Goal: Find specific fact: Find contact information

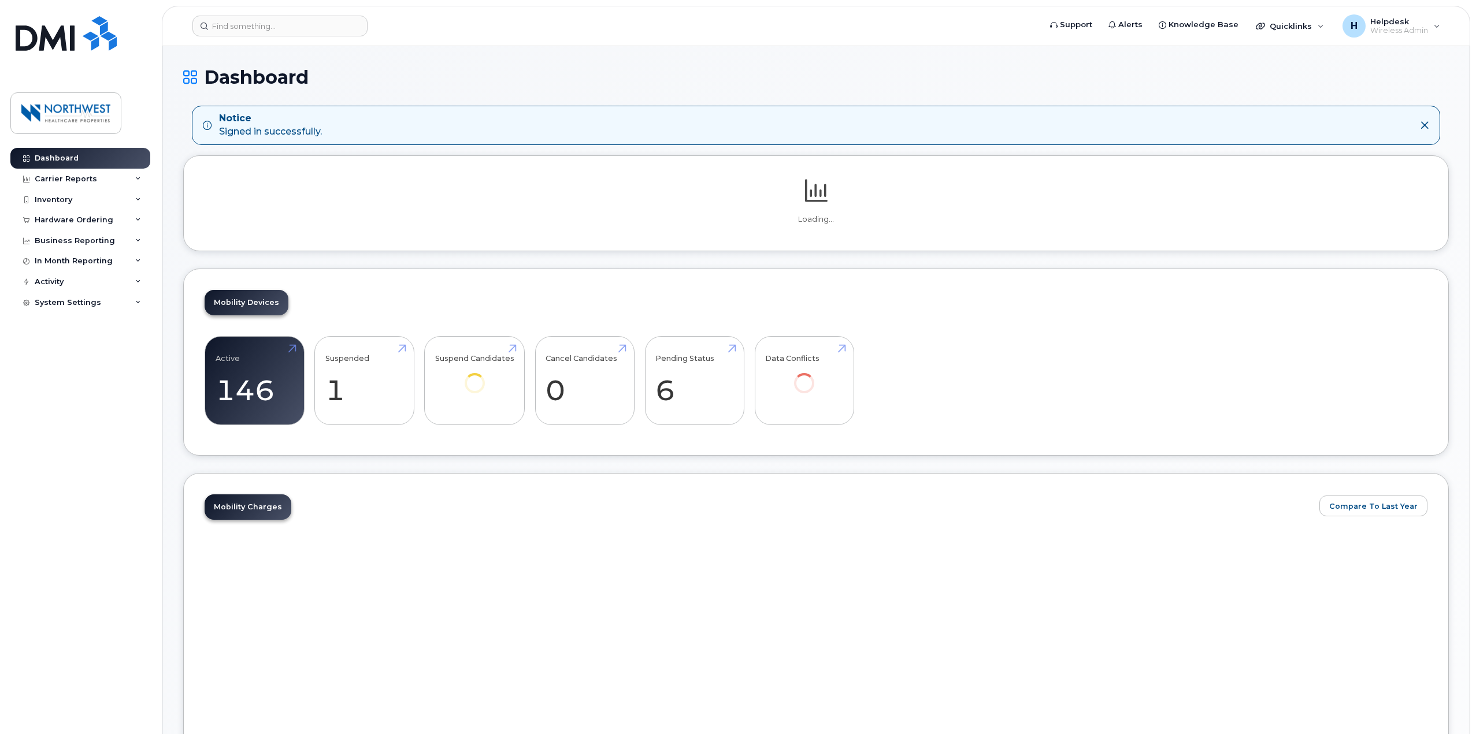
click at [289, 11] on header "Support Alerts Knowledge Base Quicklinks Suspend / Cancel Device Change SIM Car…" at bounding box center [816, 26] width 1308 height 40
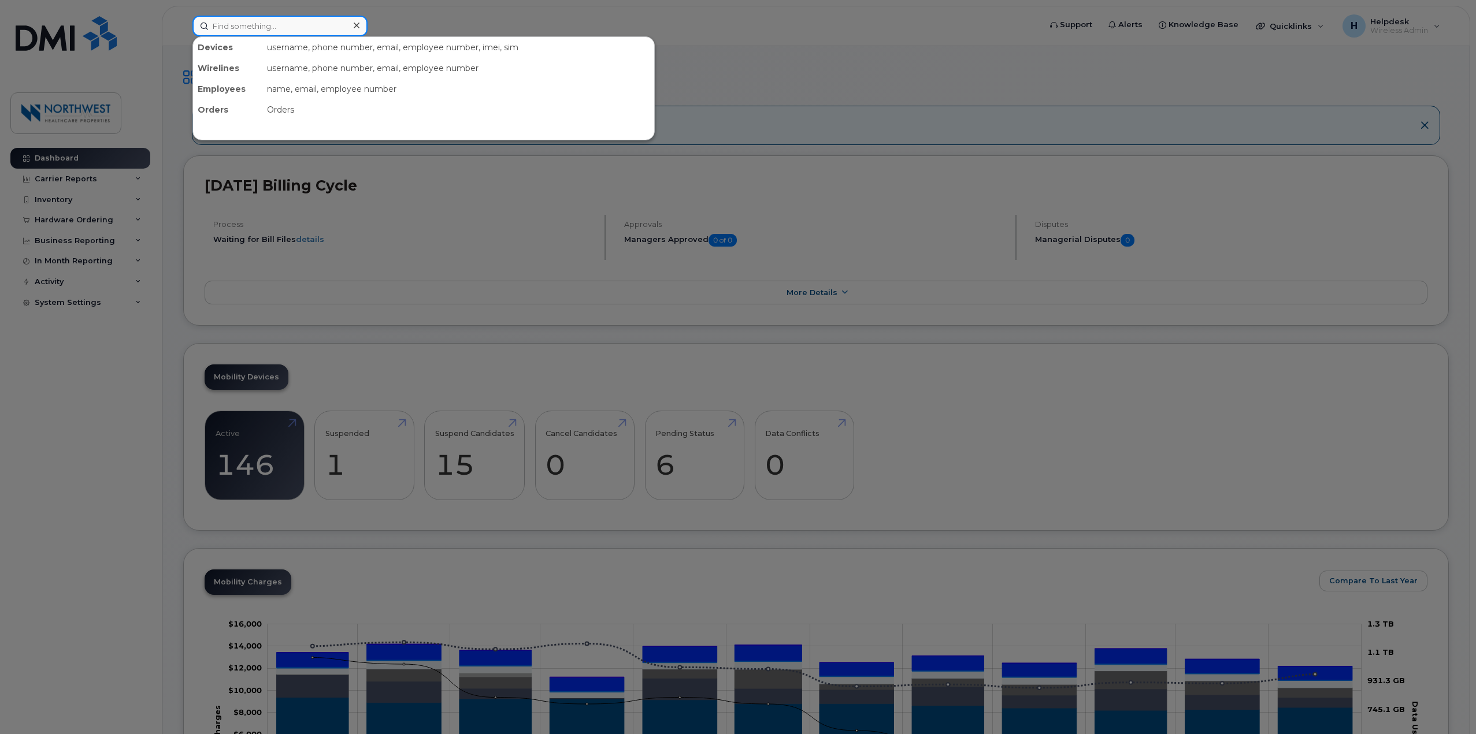
click at [281, 24] on input at bounding box center [279, 26] width 175 height 21
type input "[PERSON_NAME]"
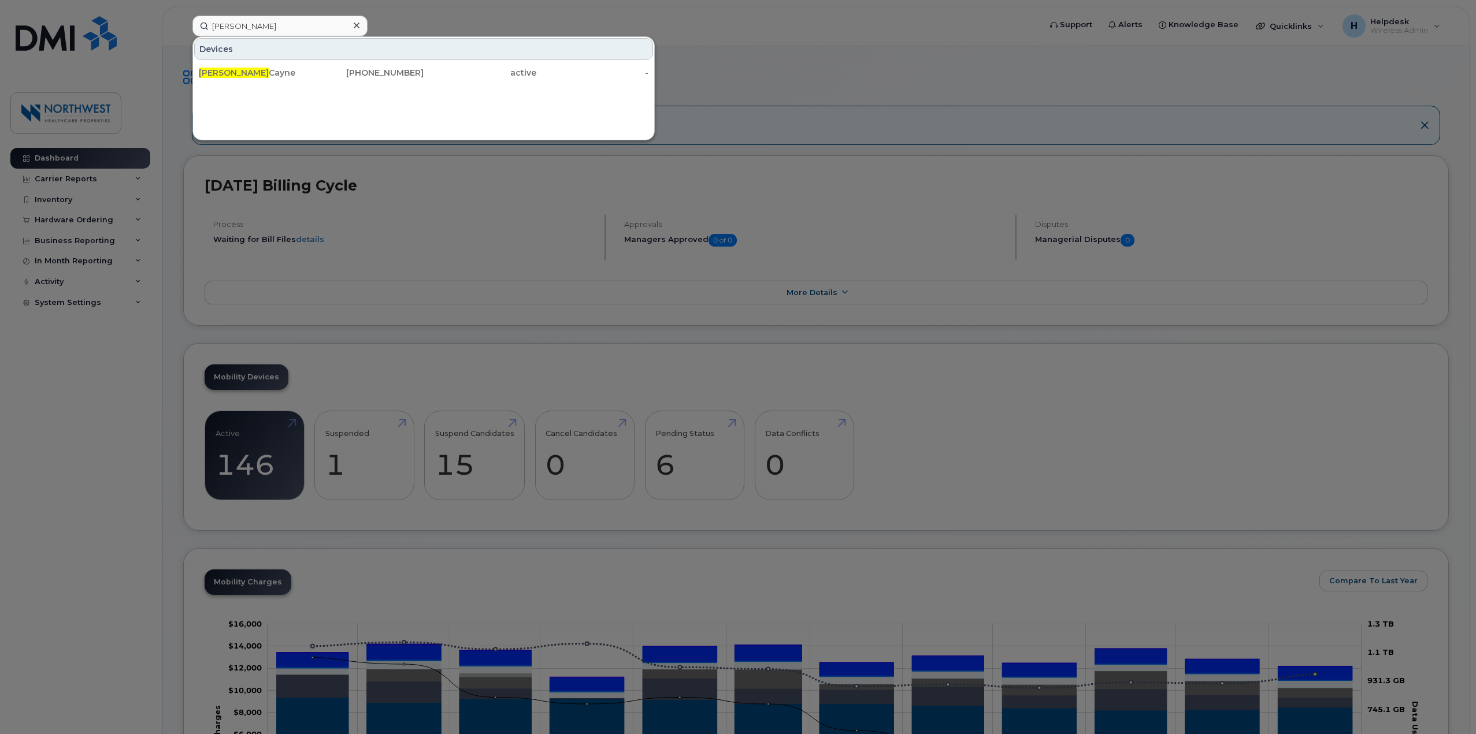
drag, startPoint x: 266, startPoint y: 67, endPoint x: 361, endPoint y: 88, distance: 97.0
click at [266, 67] on div "[PERSON_NAME]" at bounding box center [255, 73] width 113 height 12
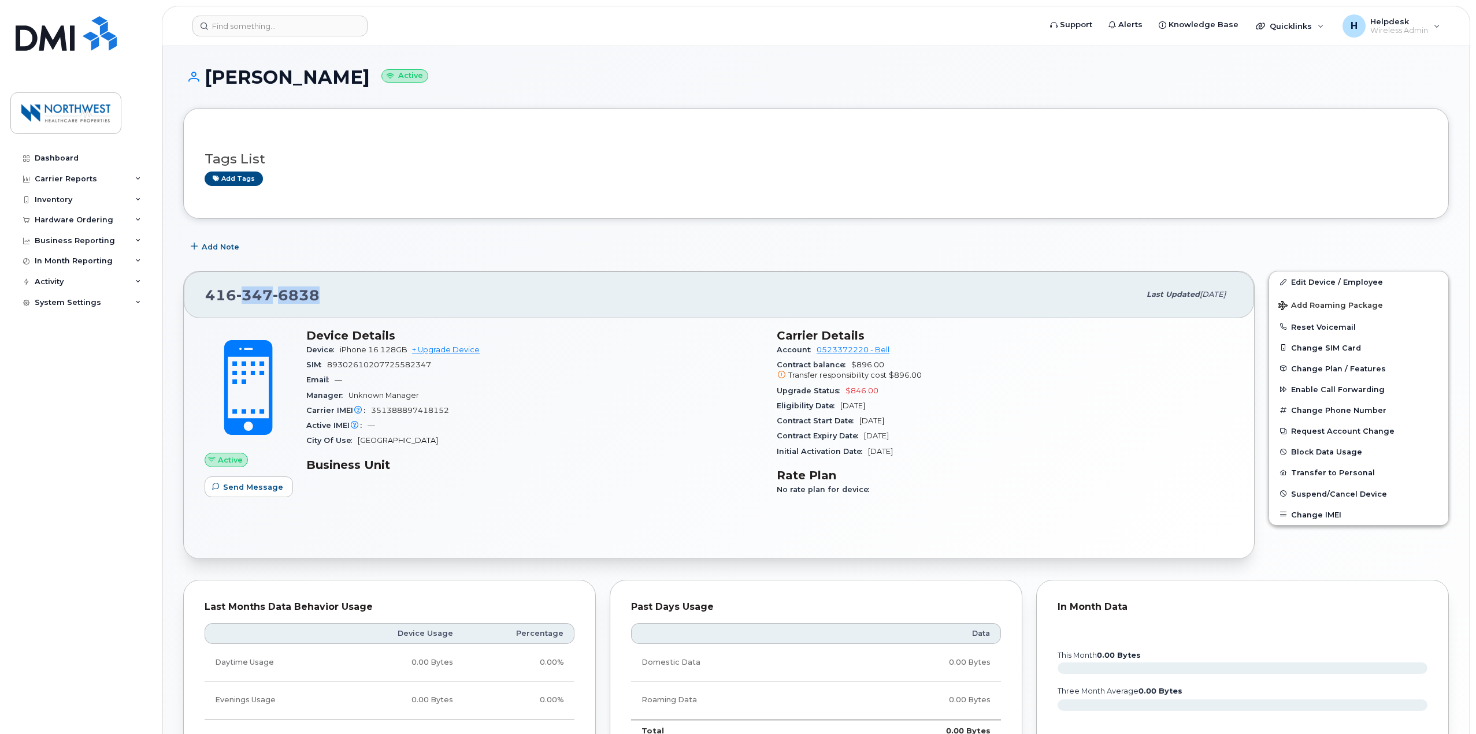
drag, startPoint x: 329, startPoint y: 287, endPoint x: 266, endPoint y: 291, distance: 63.1
click at [180, 288] on div "416 347 6838 Last updated Aug 26, 2025 Active Send Message Device Details Devic…" at bounding box center [718, 415] width 1085 height 302
click at [273, 291] on span "347" at bounding box center [296, 295] width 47 height 17
click at [324, 288] on div "416 347 6838" at bounding box center [672, 295] width 934 height 24
drag, startPoint x: 325, startPoint y: 290, endPoint x: 193, endPoint y: 296, distance: 131.9
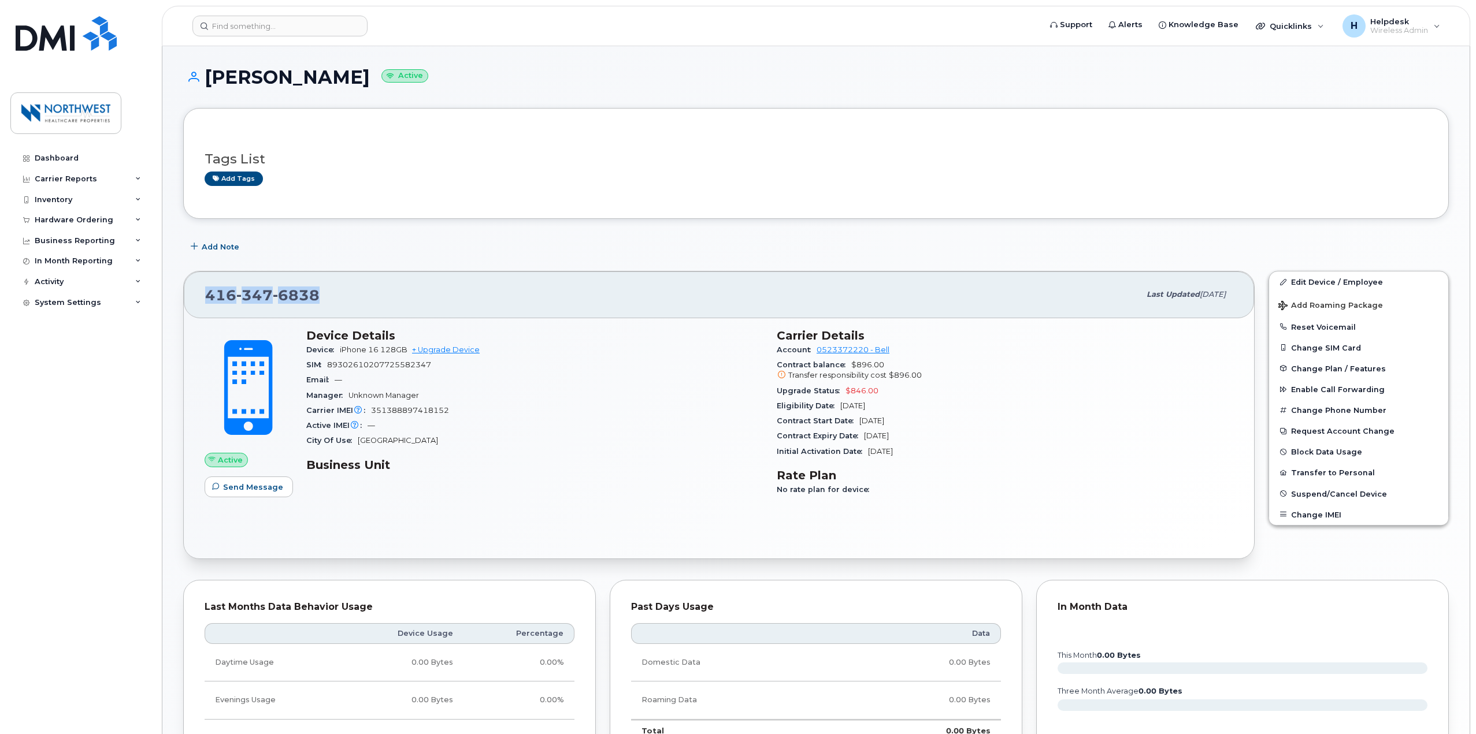
click at [193, 296] on div "416 347 6838 Last updated Aug 26, 2025" at bounding box center [719, 295] width 1070 height 46
copy span "416 347 6838"
click at [379, 233] on div "Tags List Add tags Add Note 416 347 6838 Last updated Aug 26, 2025 Active Send …" at bounding box center [815, 567] width 1265 height 918
